Goal: Information Seeking & Learning: Learn about a topic

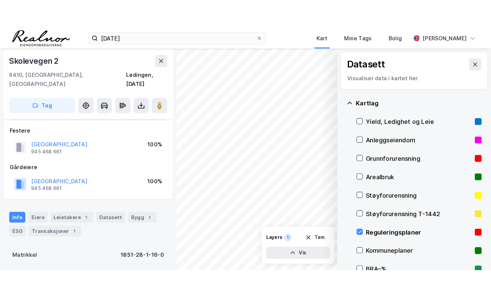
scroll to position [36, 0]
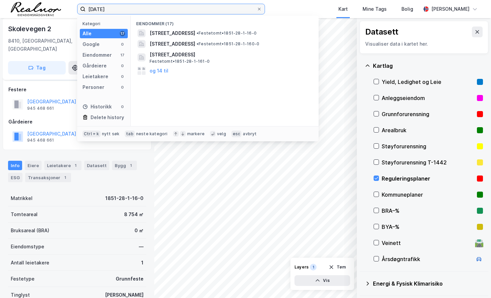
drag, startPoint x: 113, startPoint y: 8, endPoint x: 66, endPoint y: 8, distance: 46.6
click at [66, 8] on div "[DATE] Kategori Alle 17 Google 0 Eiendommer 17 Gårdeiere 0 Leietakere 0 Persone…" at bounding box center [245, 9] width 491 height 18
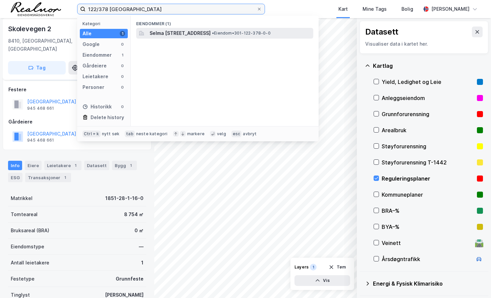
type input "122/378 [GEOGRAPHIC_DATA]"
click at [182, 36] on span "Selma [STREET_ADDRESS]" at bounding box center [179, 33] width 61 height 8
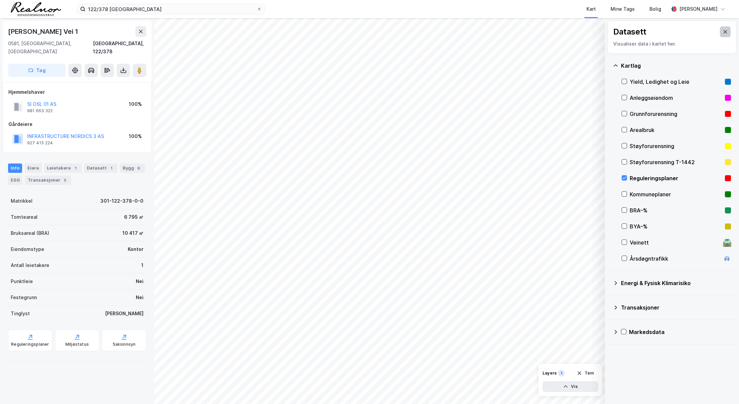
click at [429, 31] on button at bounding box center [724, 31] width 11 height 11
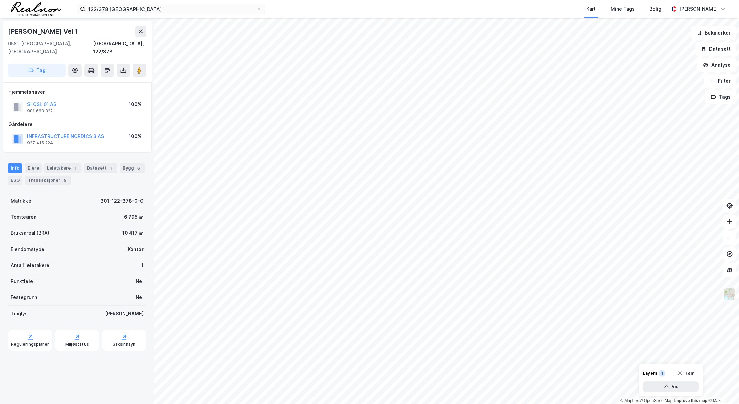
click at [429, 211] on img at bounding box center [729, 294] width 13 height 13
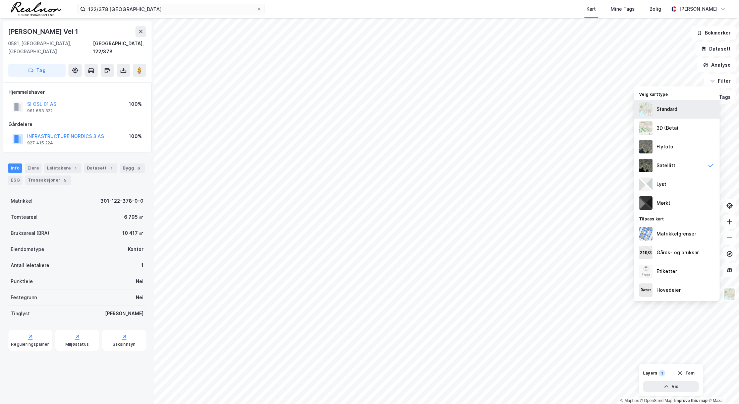
click at [429, 110] on div "Standard" at bounding box center [676, 109] width 86 height 19
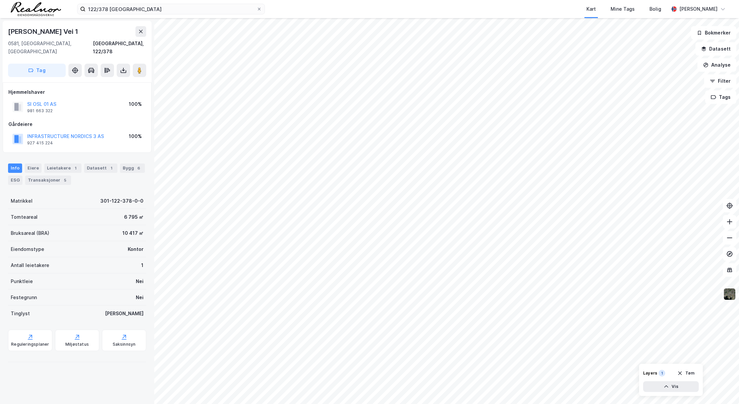
click at [429, 211] on img at bounding box center [729, 294] width 13 height 13
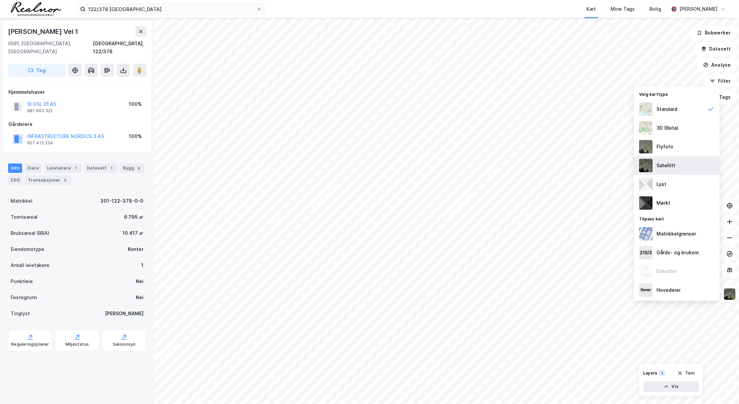
click at [429, 162] on div "Satellitt" at bounding box center [676, 165] width 86 height 19
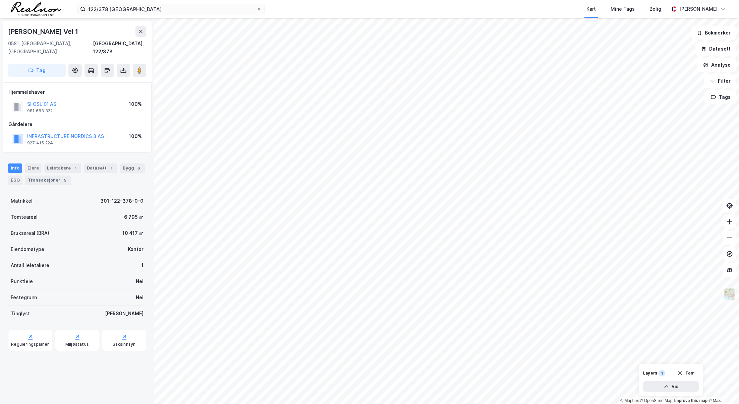
click at [429, 211] on button at bounding box center [728, 294] width 13 height 13
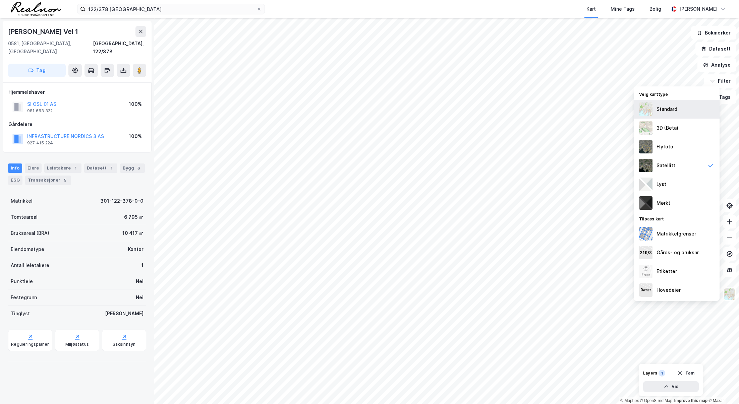
click at [429, 110] on div "Standard" at bounding box center [676, 109] width 86 height 19
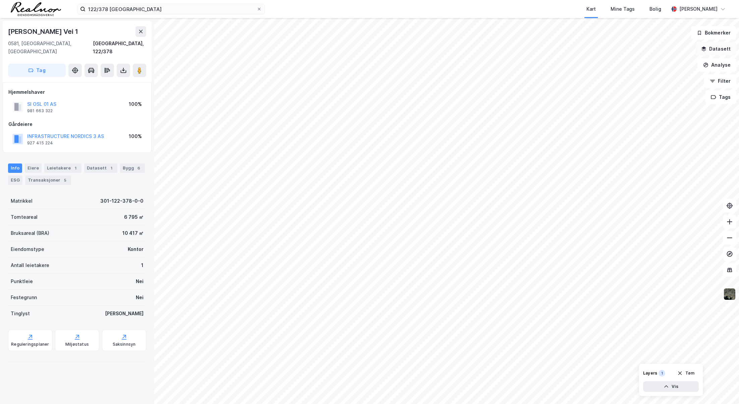
click at [429, 52] on button "Datasett" at bounding box center [715, 48] width 41 height 13
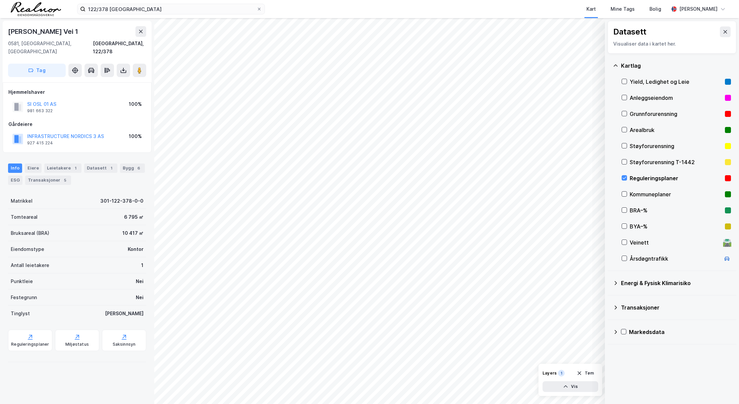
click at [429, 179] on div "Reguleringsplaner" at bounding box center [675, 178] width 92 height 8
click at [142, 29] on icon at bounding box center [140, 31] width 5 height 5
click at [429, 211] on div "Markedsdata" at bounding box center [680, 332] width 102 height 8
click at [429, 29] on button at bounding box center [724, 31] width 11 height 11
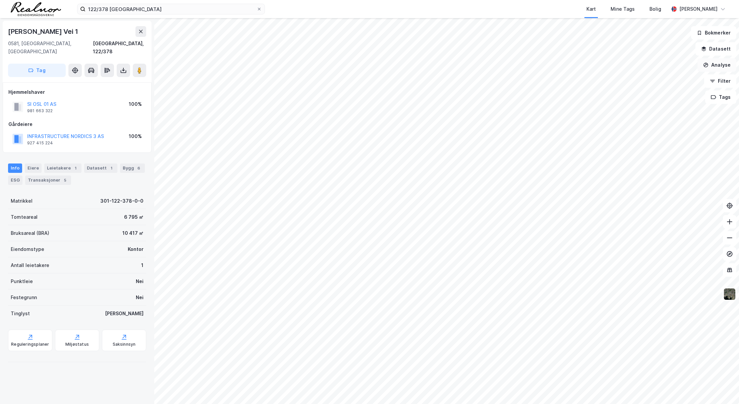
click at [429, 66] on button "Analyse" at bounding box center [716, 64] width 39 height 13
click at [429, 110] on div "Se demografi" at bounding box center [654, 106] width 77 height 11
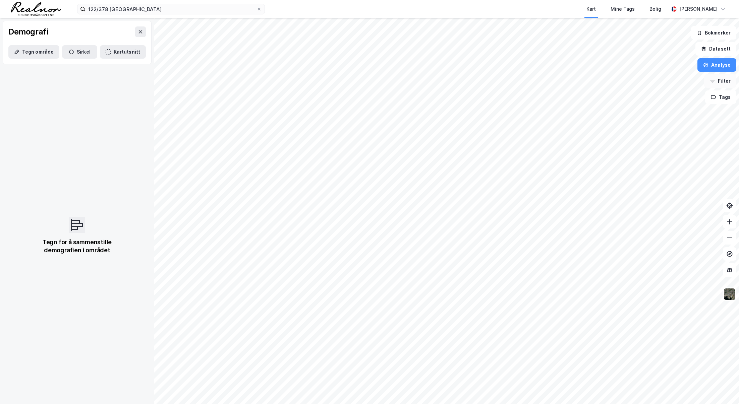
click at [429, 82] on button "Filter" at bounding box center [720, 80] width 32 height 13
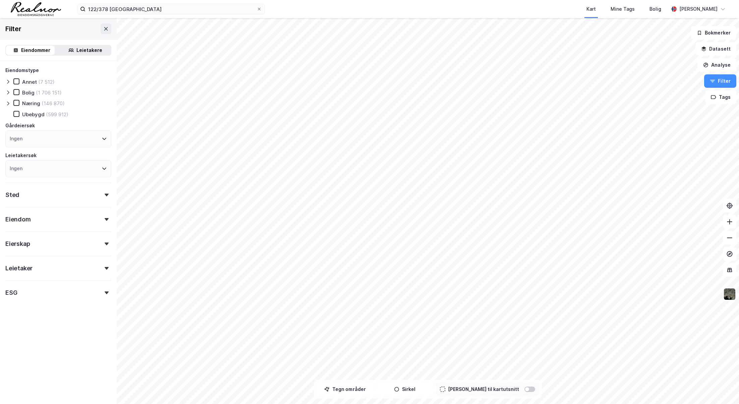
click at [87, 196] on div "Sted" at bounding box center [58, 192] width 106 height 19
click at [73, 211] on div "Ingen" at bounding box center [58, 224] width 106 height 17
click at [81, 204] on div "Eiendomstype Annet (7 512) [PERSON_NAME] (1 706 151) Næring (146 870) [GEOGRAPH…" at bounding box center [58, 214] width 106 height 296
click at [94, 211] on div "Ingen" at bounding box center [58, 224] width 106 height 17
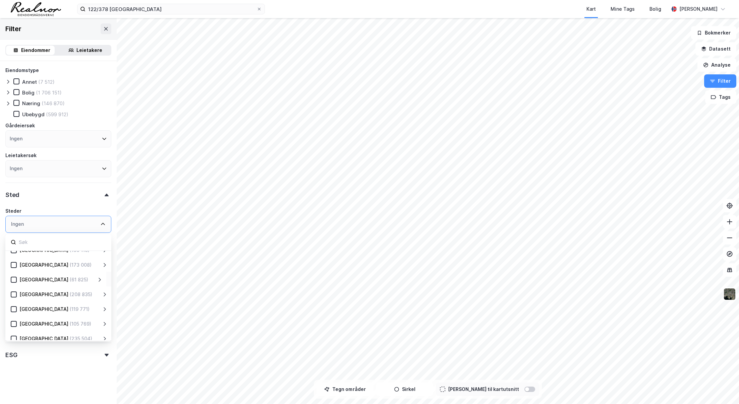
scroll to position [101, 0]
click at [99, 211] on icon at bounding box center [99, 261] width 5 height 5
click at [95, 211] on div "[GEOGRAPHIC_DATA] (61 825)" at bounding box center [61, 276] width 72 height 8
click at [98, 211] on icon at bounding box center [99, 276] width 5 height 5
click at [29, 211] on icon at bounding box center [29, 306] width 5 height 5
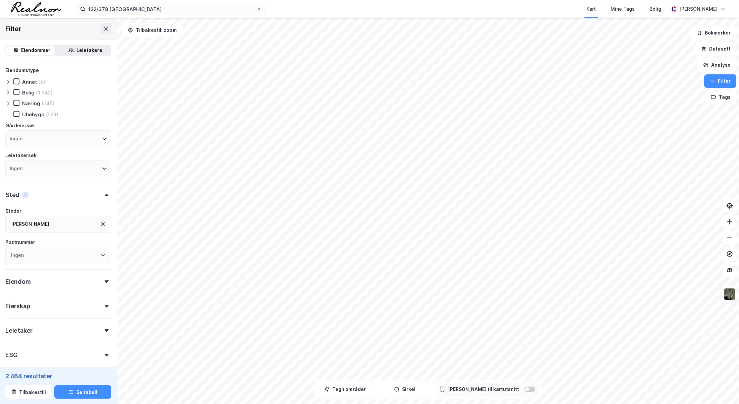
click at [100, 211] on icon at bounding box center [102, 223] width 5 height 5
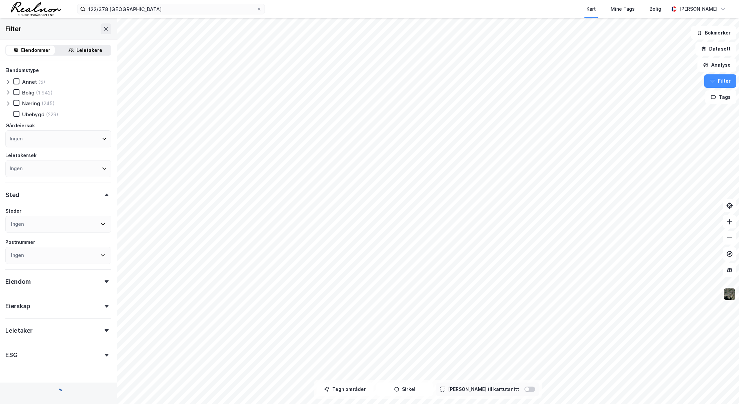
click at [77, 211] on div "Ingen" at bounding box center [58, 224] width 106 height 17
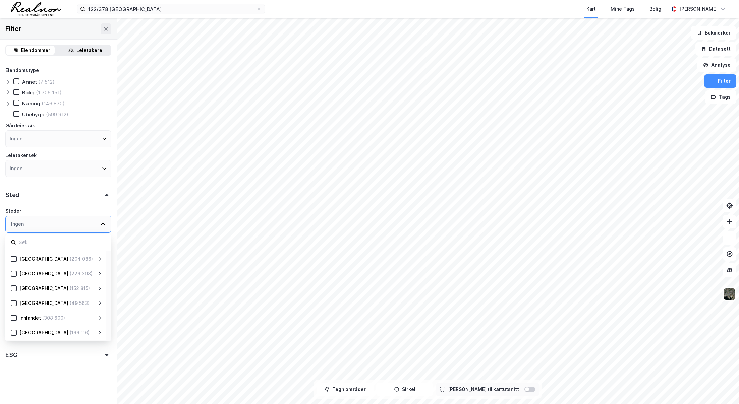
click at [48, 205] on div "Eiendomstype Annet (7 512) [GEOGRAPHIC_DATA] (1 706 151) Næring (146 870) [GEOG…" at bounding box center [58, 214] width 106 height 296
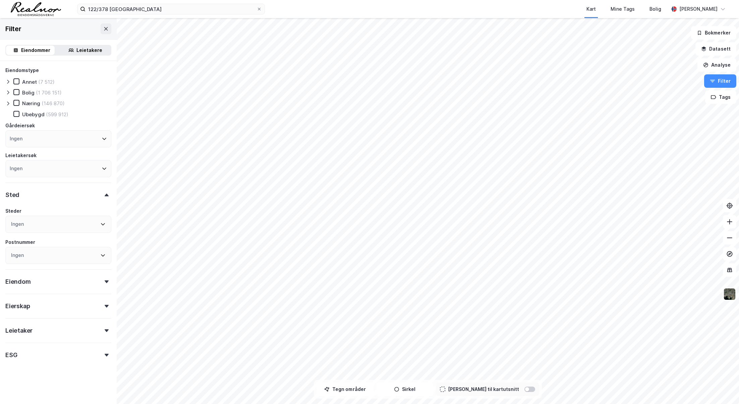
click at [37, 211] on div "Ingen" at bounding box center [58, 255] width 106 height 17
type input "0581"
click at [57, 211] on div "0581 (87)" at bounding box center [63, 305] width 77 height 8
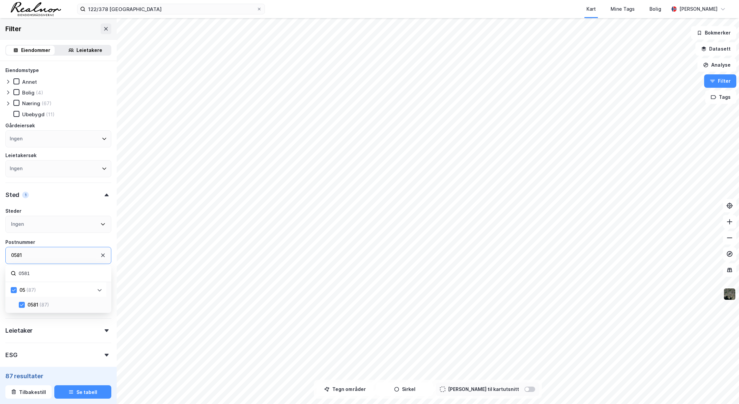
click at [100, 211] on icon at bounding box center [102, 255] width 5 height 5
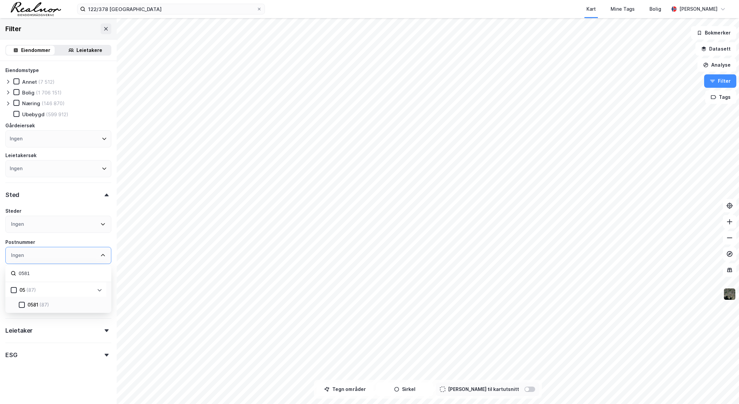
click at [27, 211] on div "0581 (87)" at bounding box center [63, 305] width 77 height 8
click at [77, 211] on div "Postnummer" at bounding box center [58, 242] width 106 height 8
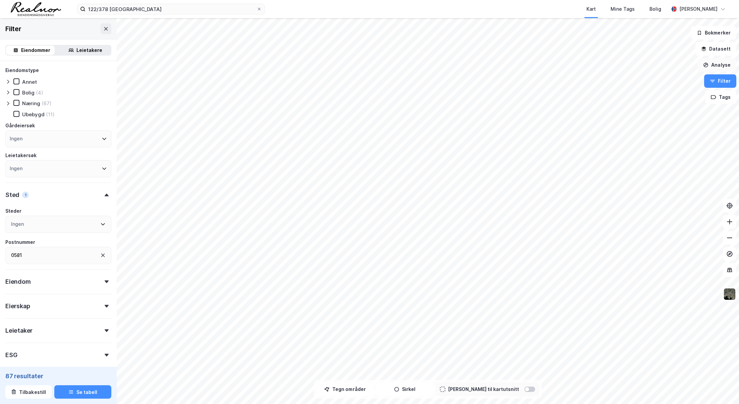
click at [429, 65] on button "Analyse" at bounding box center [716, 64] width 39 height 13
click at [429, 108] on div "Se demografi" at bounding box center [658, 107] width 58 height 6
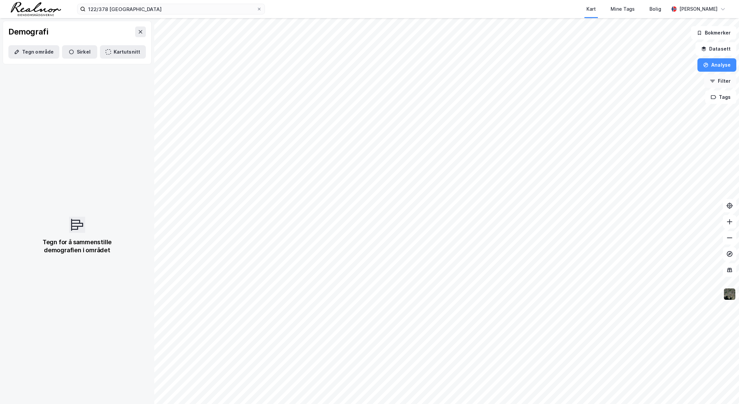
click at [429, 81] on button "Filter" at bounding box center [720, 80] width 32 height 13
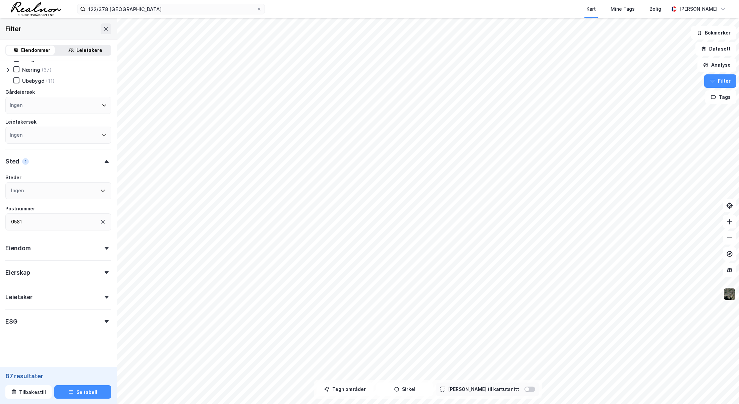
scroll to position [34, 0]
click at [81, 211] on button "Se tabell" at bounding box center [82, 391] width 57 height 13
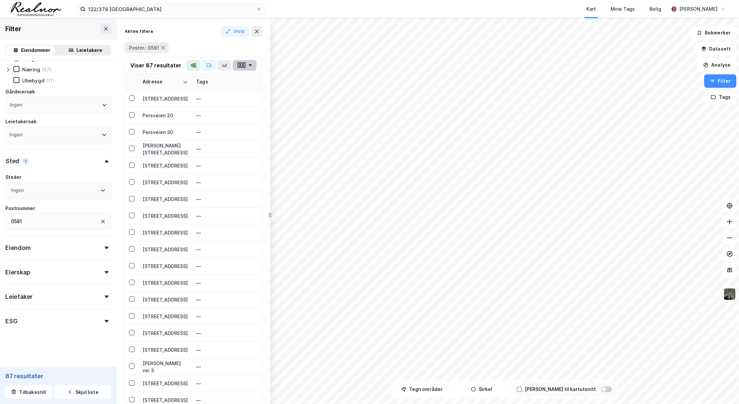
click at [250, 61] on button "button" at bounding box center [245, 65] width 24 height 11
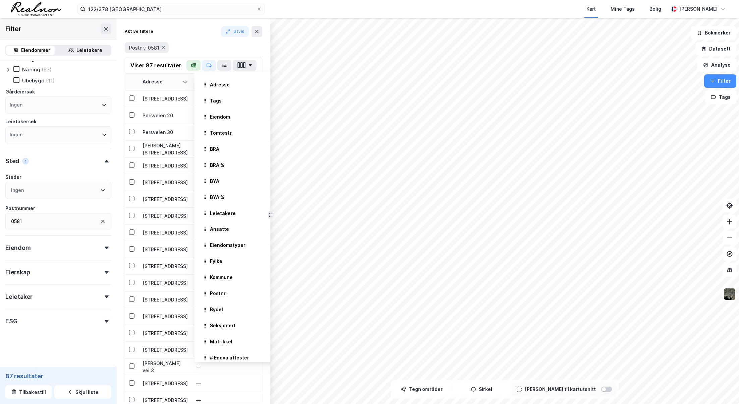
click at [213, 49] on div "Postnr.: 0581" at bounding box center [193, 47] width 137 height 11
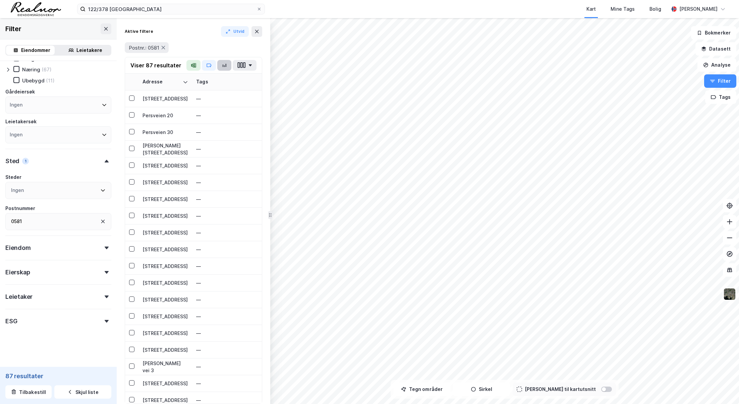
click at [223, 65] on icon "button" at bounding box center [223, 65] width 5 height 5
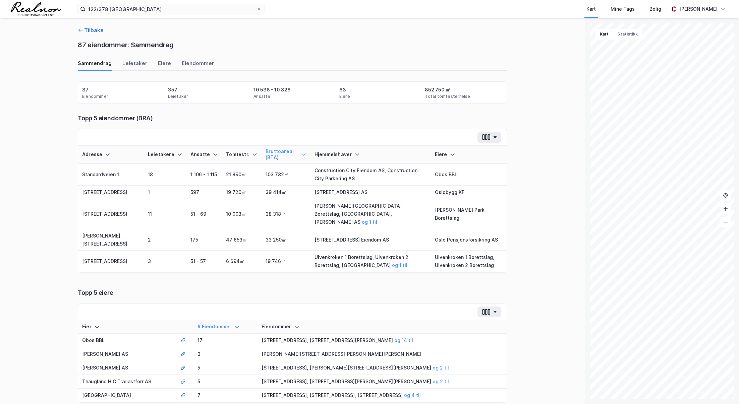
click at [82, 29] on button "Tilbake" at bounding box center [91, 30] width 26 height 8
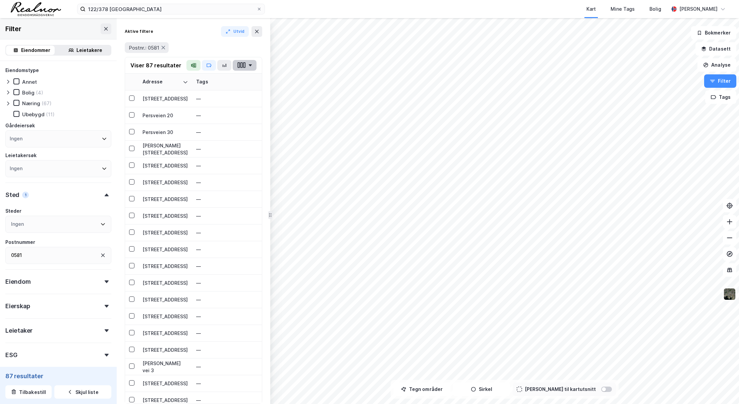
click at [243, 61] on button "button" at bounding box center [245, 65] width 24 height 11
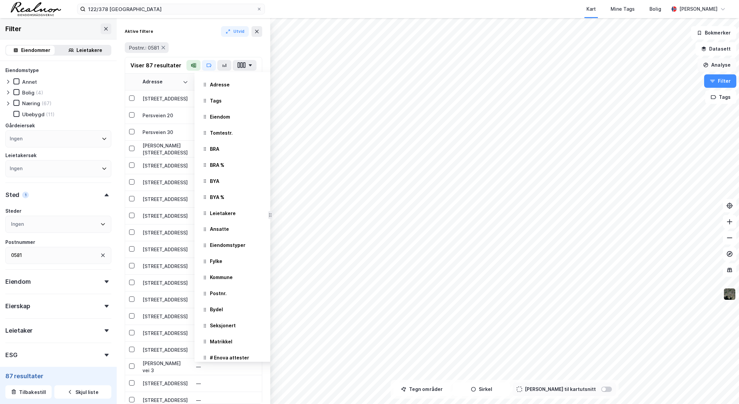
click at [429, 66] on button "Analyse" at bounding box center [716, 64] width 39 height 13
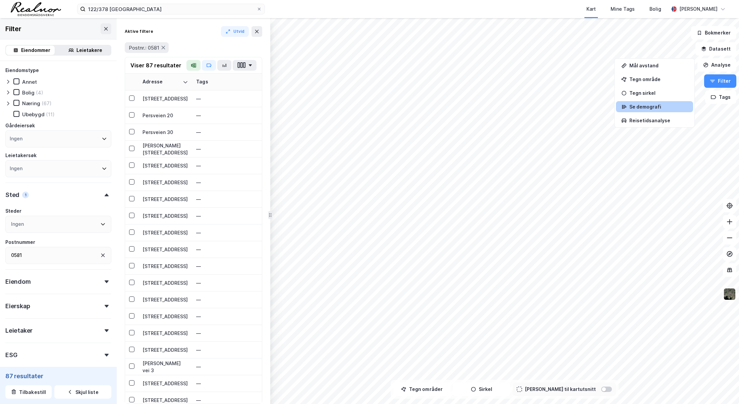
click at [429, 104] on div "Se demografi" at bounding box center [658, 107] width 58 height 6
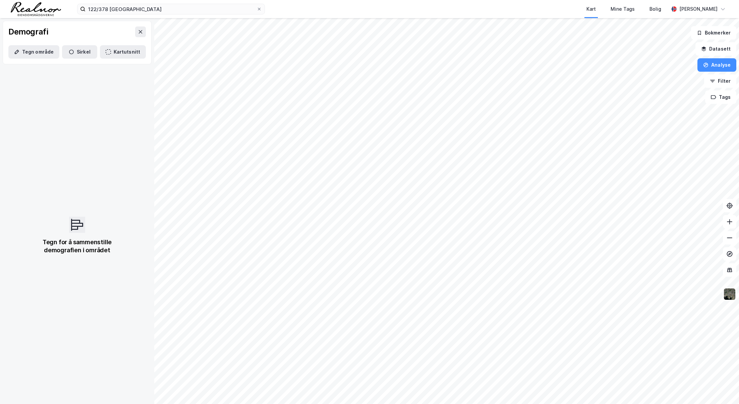
click at [78, 211] on div "Tegn for å sammenstille demografien i området" at bounding box center [77, 236] width 86 height 38
click at [117, 49] on button "Kartutsnitt" at bounding box center [123, 51] width 46 height 13
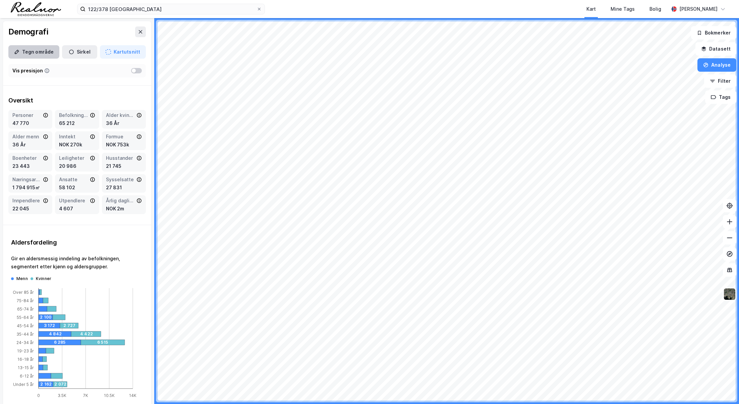
click at [33, 52] on button "Tegn område" at bounding box center [33, 51] width 51 height 13
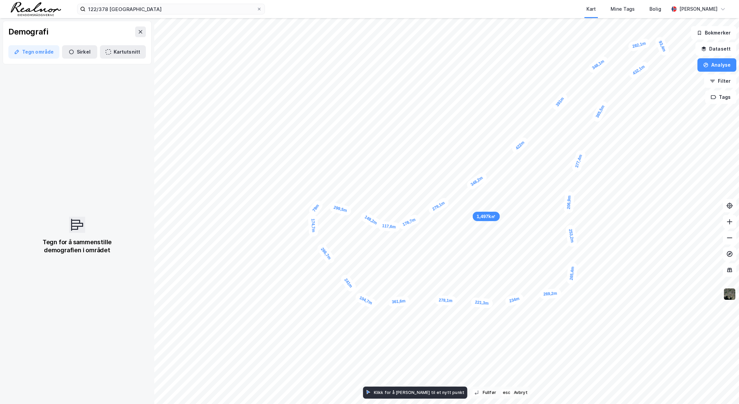
click at [361, 211] on div "149,2m" at bounding box center [370, 220] width 23 height 19
click at [339, 202] on div "158,4m" at bounding box center [330, 203] width 22 height 10
click at [327, 200] on div "58,1m" at bounding box center [322, 202] width 21 height 15
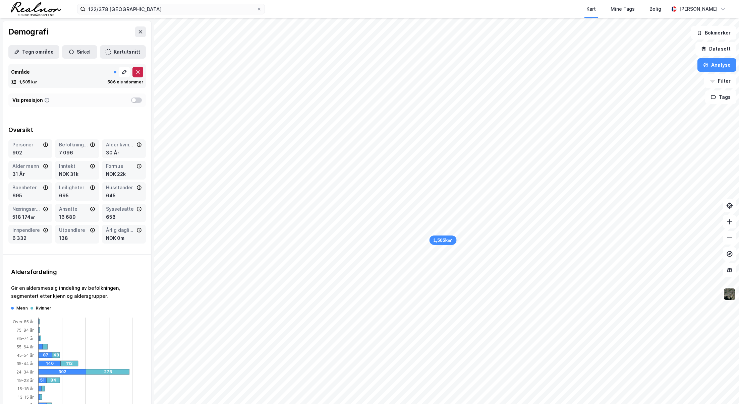
click at [135, 74] on icon at bounding box center [137, 71] width 5 height 5
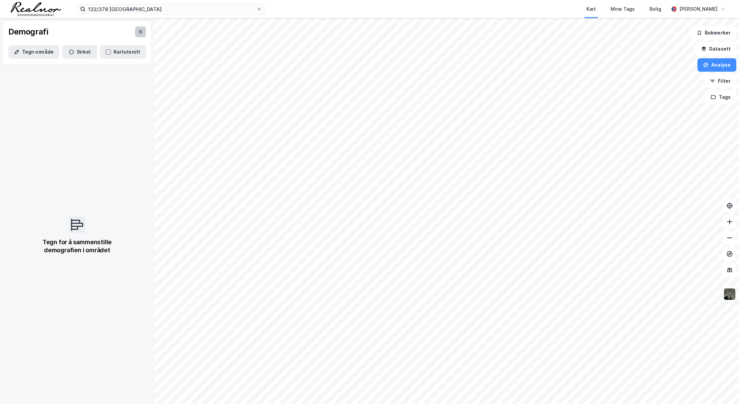
click at [138, 31] on button at bounding box center [140, 31] width 11 height 11
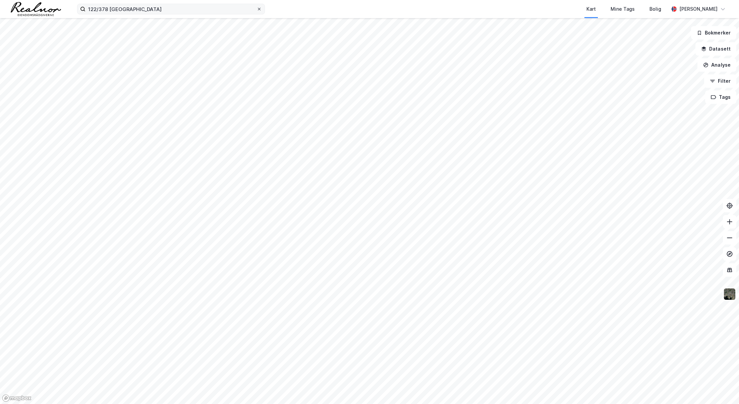
click at [259, 7] on icon at bounding box center [259, 9] width 4 height 4
click at [256, 7] on input "122/378 [GEOGRAPHIC_DATA]" at bounding box center [170, 9] width 171 height 10
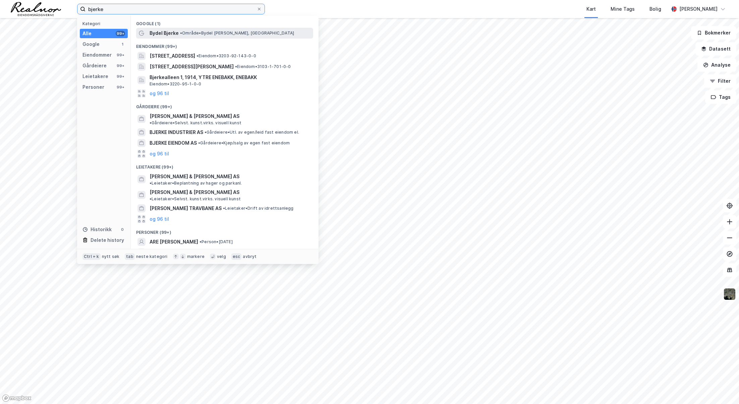
type input "bjerke"
click at [195, 32] on span "• Område • Bydel [PERSON_NAME], [GEOGRAPHIC_DATA]" at bounding box center [237, 32] width 114 height 5
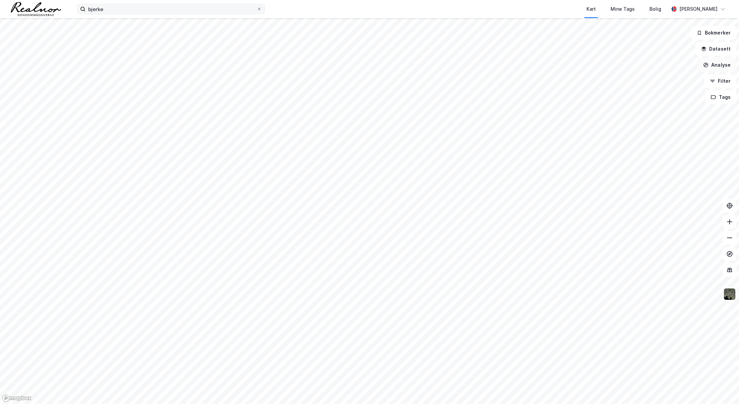
click at [429, 64] on button "Analyse" at bounding box center [716, 64] width 39 height 13
click at [429, 103] on div "Se demografi" at bounding box center [654, 106] width 77 height 11
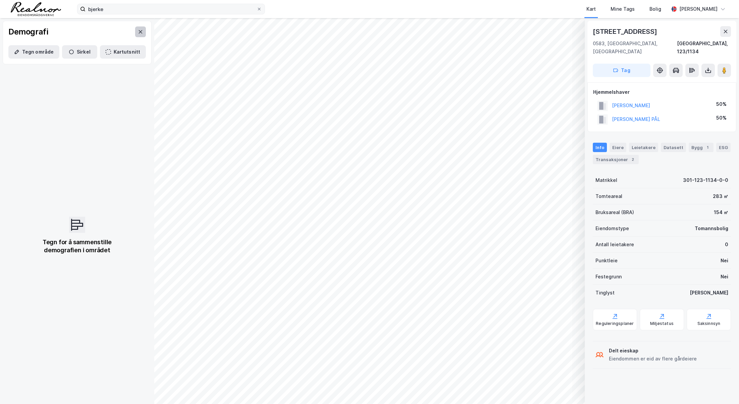
click at [138, 34] on icon at bounding box center [140, 31] width 5 height 5
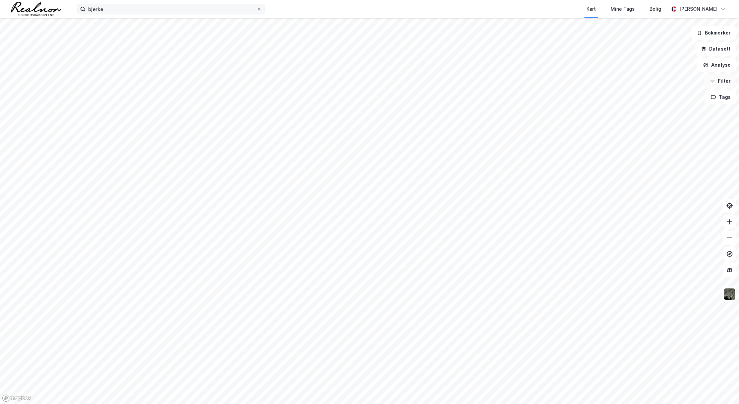
click at [429, 86] on button "Filter" at bounding box center [720, 80] width 32 height 13
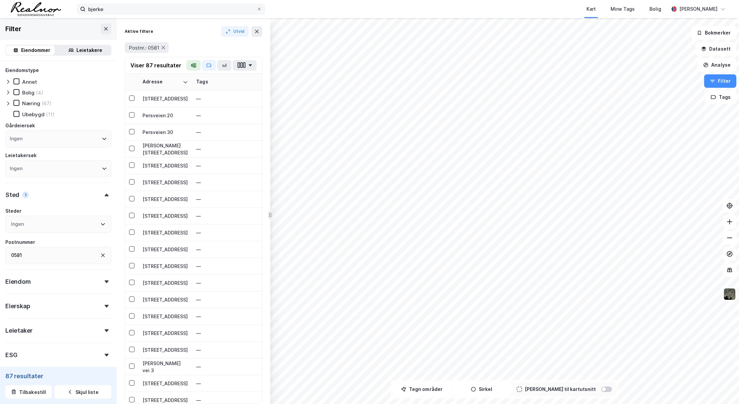
click at [100, 211] on icon at bounding box center [102, 255] width 5 height 5
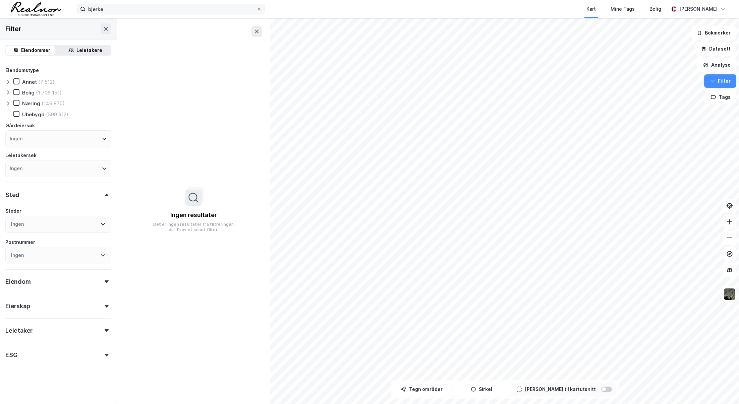
click at [100, 211] on icon at bounding box center [102, 223] width 5 height 5
type input "bjerke"
click at [75, 211] on div "(2 464)" at bounding box center [83, 288] width 17 height 8
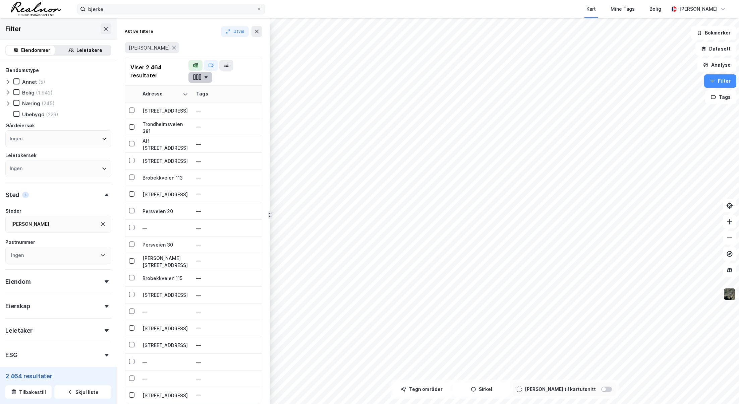
click at [202, 78] on button "button" at bounding box center [200, 77] width 24 height 11
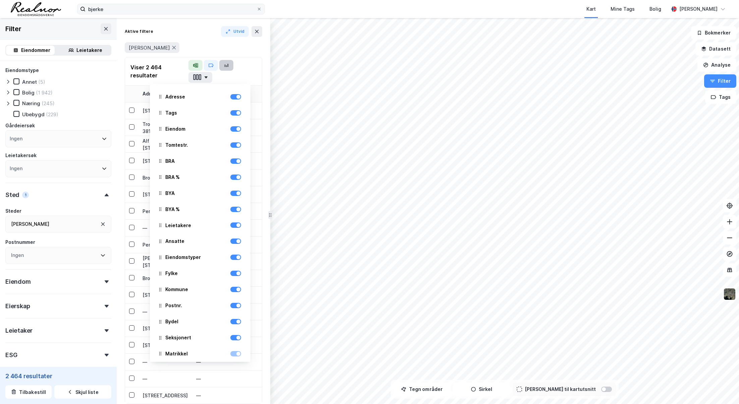
click at [228, 66] on button "button" at bounding box center [226, 65] width 14 height 11
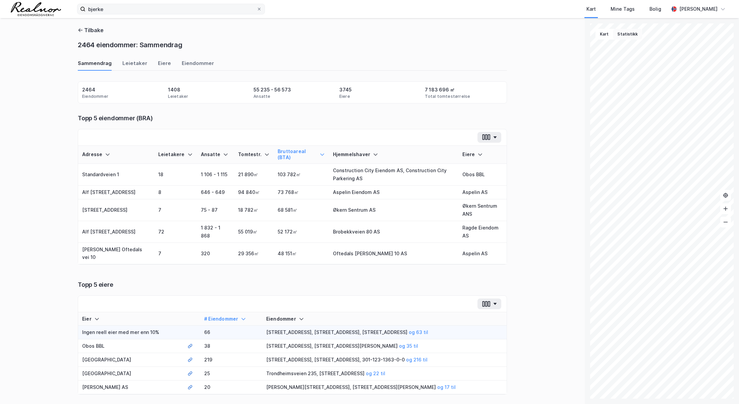
click at [429, 35] on button "Statistikk" at bounding box center [627, 34] width 29 height 11
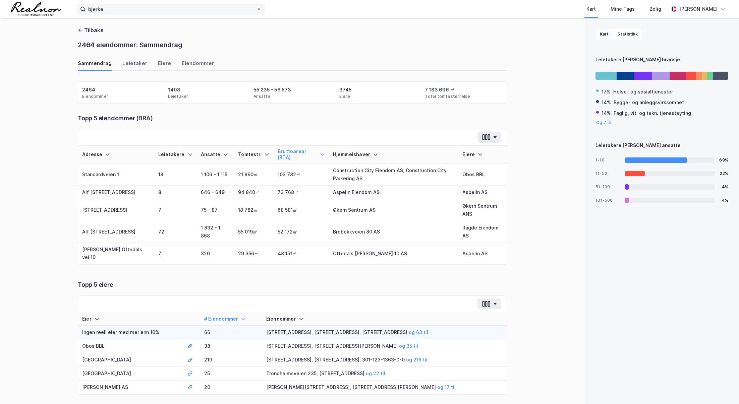
click at [429, 35] on button "Kart" at bounding box center [603, 34] width 17 height 11
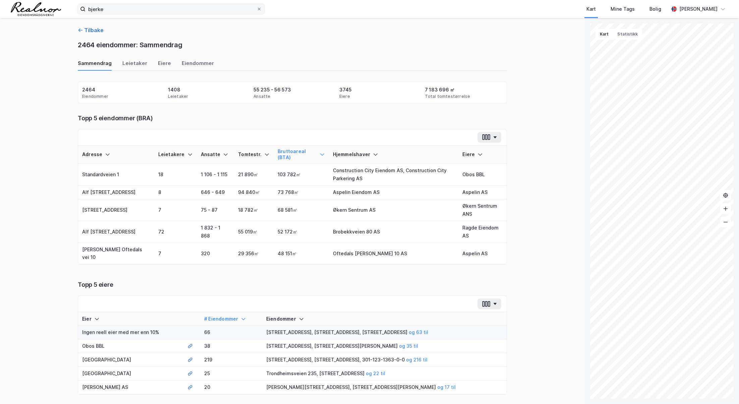
click at [88, 31] on button "Tilbake" at bounding box center [91, 30] width 26 height 8
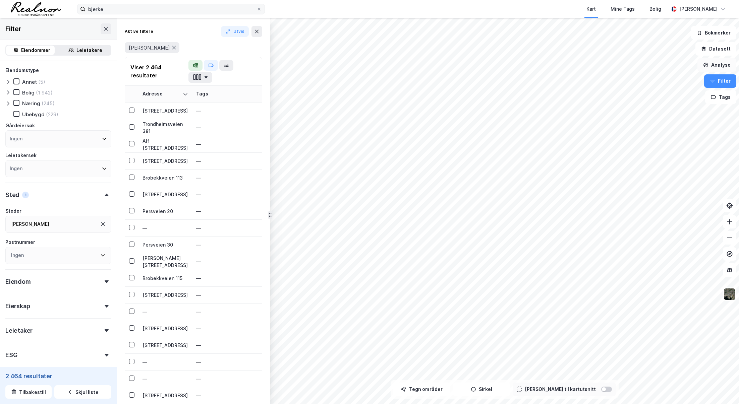
click at [429, 64] on button "Analyse" at bounding box center [716, 64] width 39 height 13
click at [429, 102] on div "Se demografi" at bounding box center [654, 106] width 77 height 11
